Goal: Navigation & Orientation: Go to known website

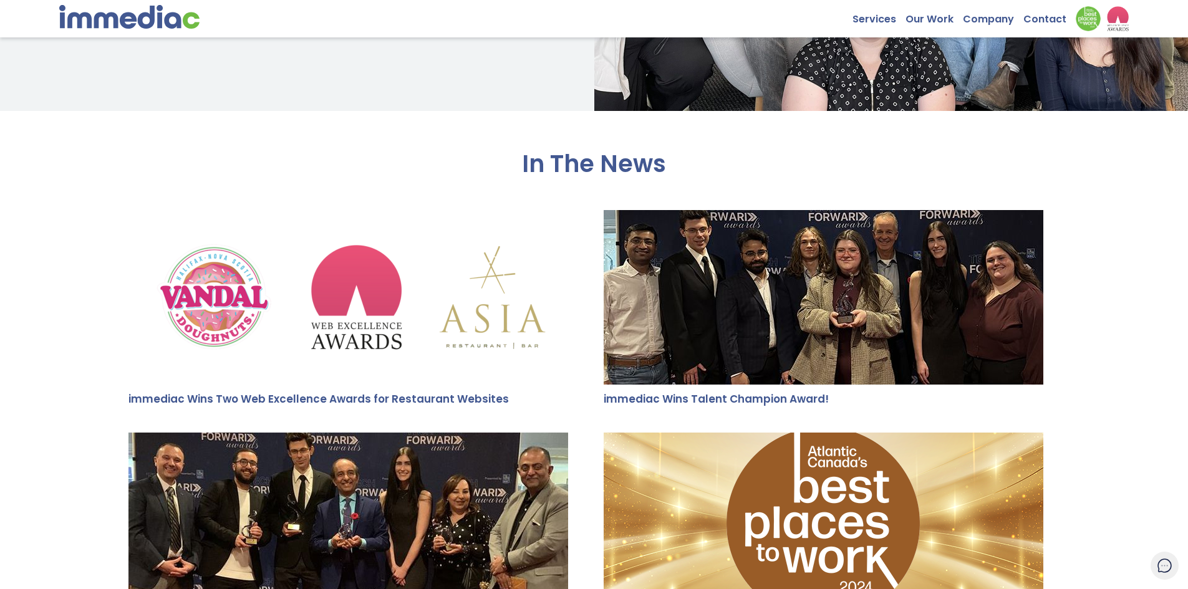
scroll to position [2307, 0]
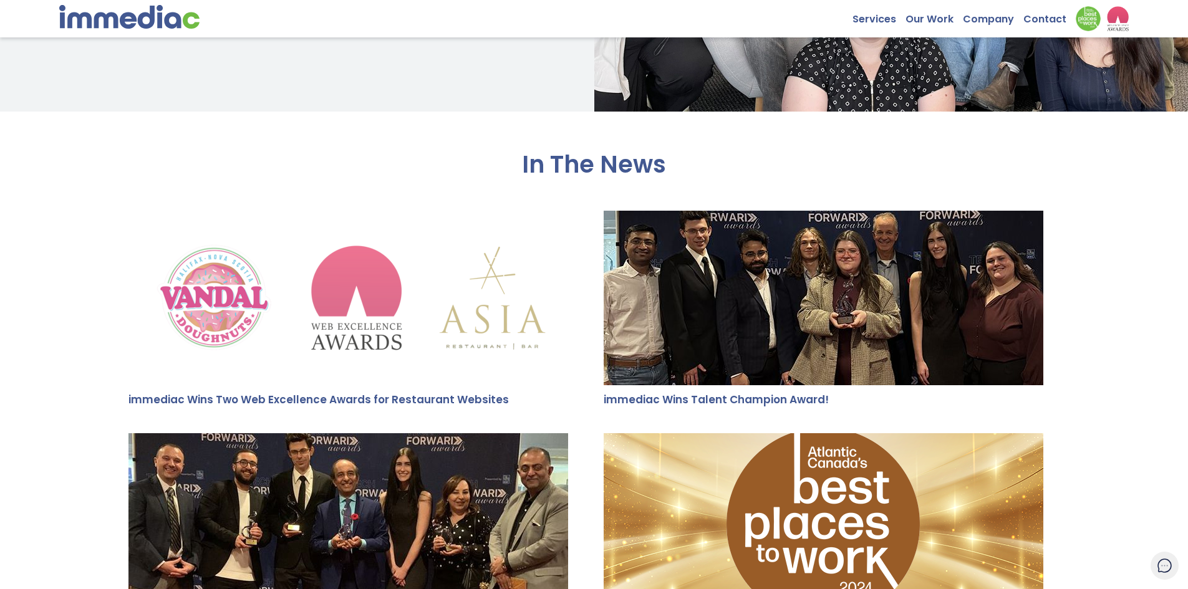
click at [406, 320] on img at bounding box center [347, 298] width 439 height 175
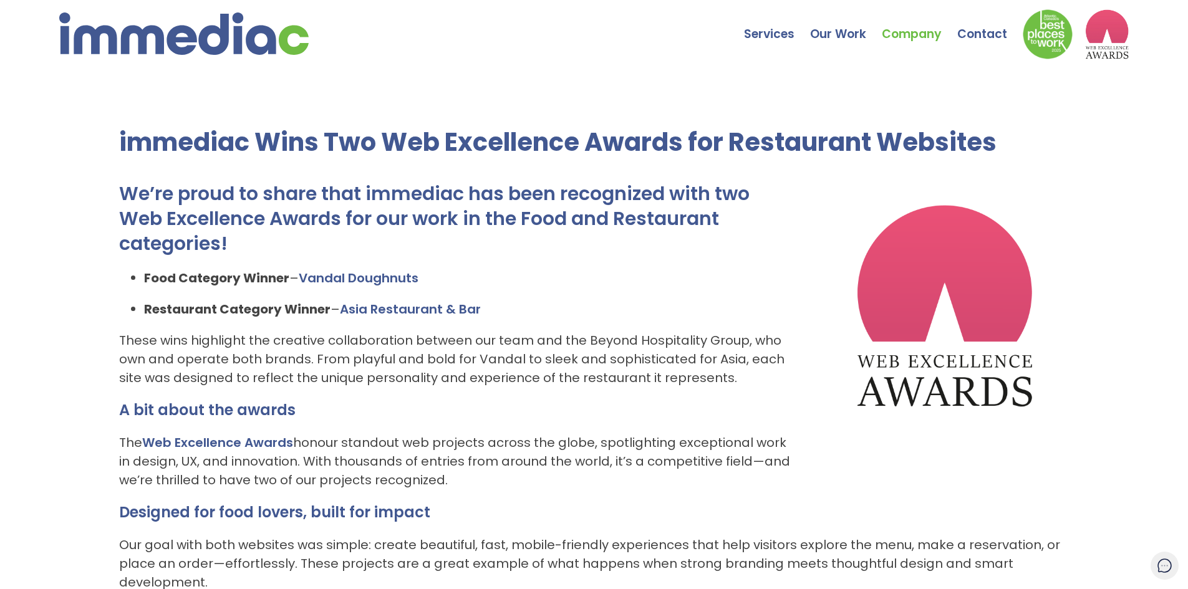
click at [126, 34] on img at bounding box center [183, 33] width 249 height 42
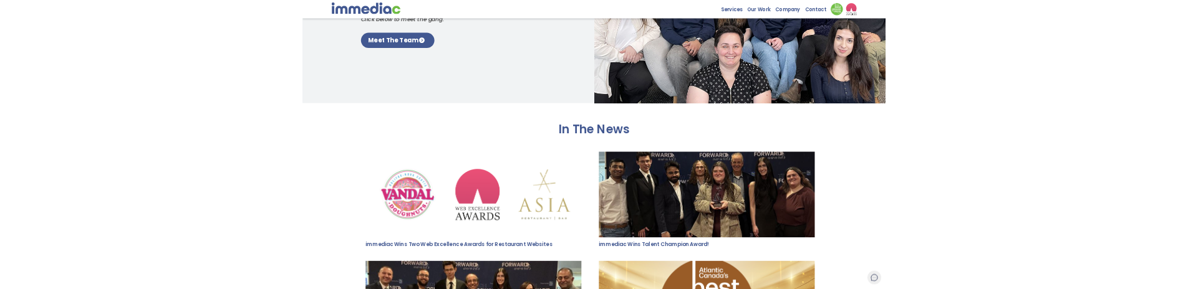
scroll to position [2029, 0]
